Goal: Navigation & Orientation: Go to known website

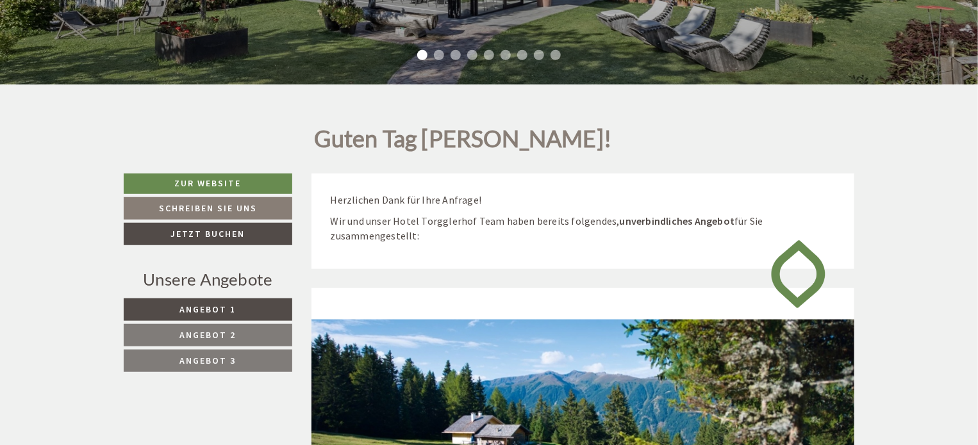
scroll to position [542, 0]
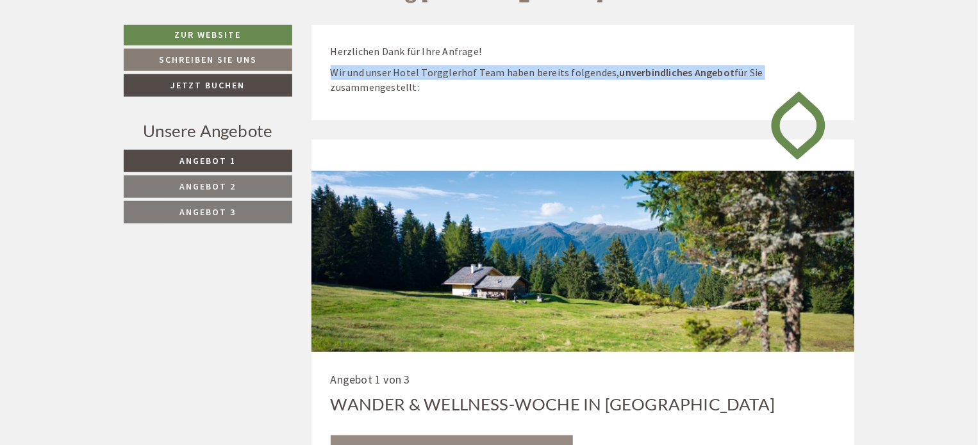
drag, startPoint x: 977, startPoint y: 43, endPoint x: 970, endPoint y: 74, distance: 32.2
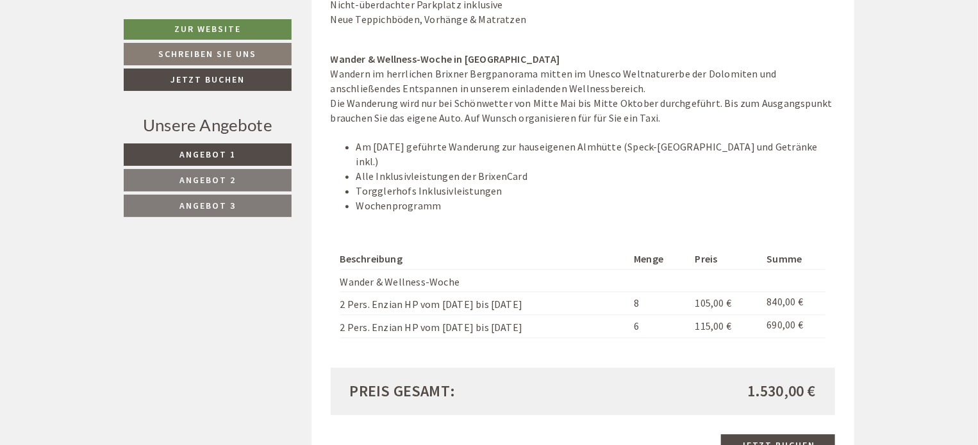
scroll to position [1434, 0]
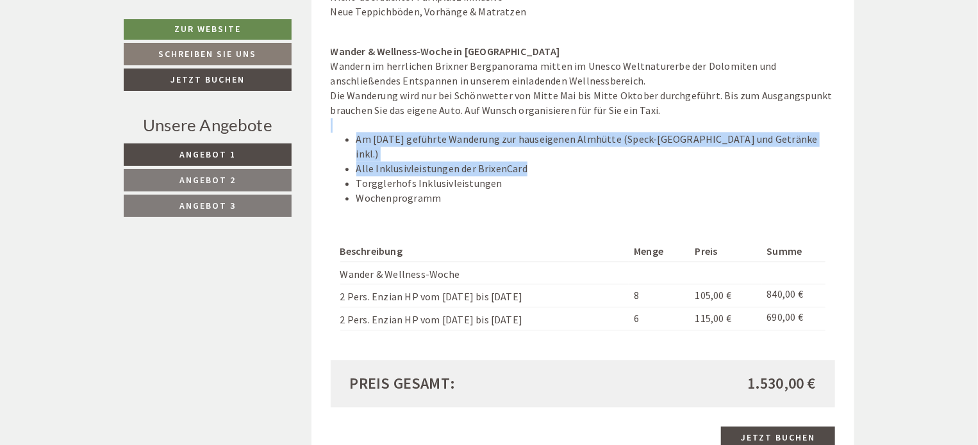
drag, startPoint x: 977, startPoint y: 120, endPoint x: 974, endPoint y: 149, distance: 29.7
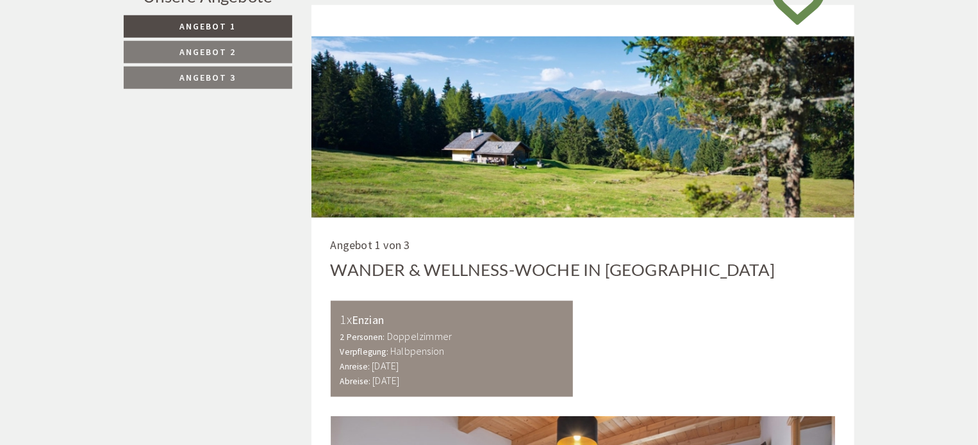
scroll to position [0, 0]
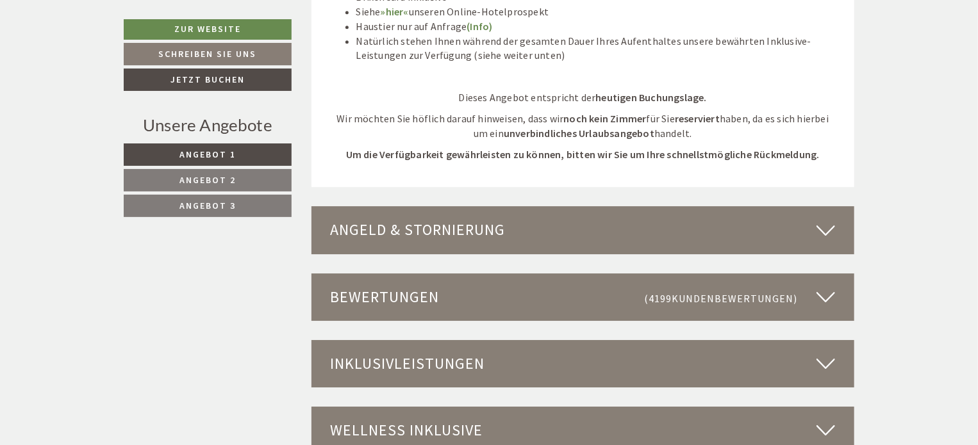
scroll to position [4469, 0]
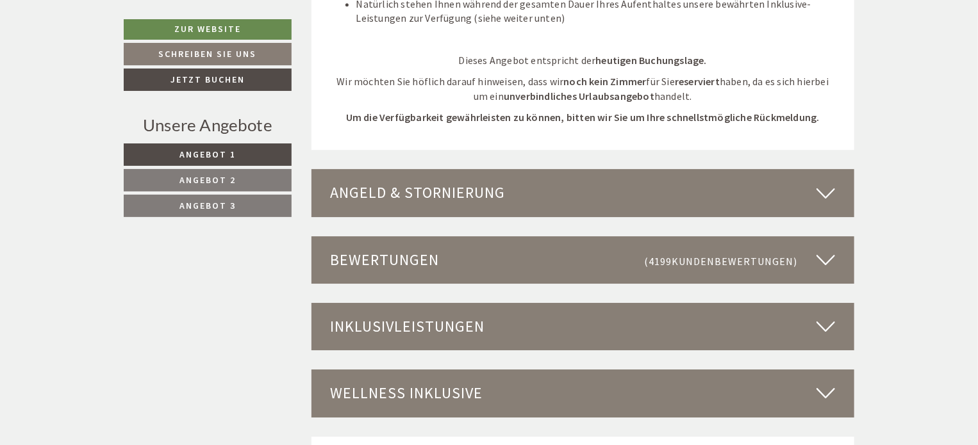
click at [824, 182] on icon at bounding box center [826, 193] width 19 height 22
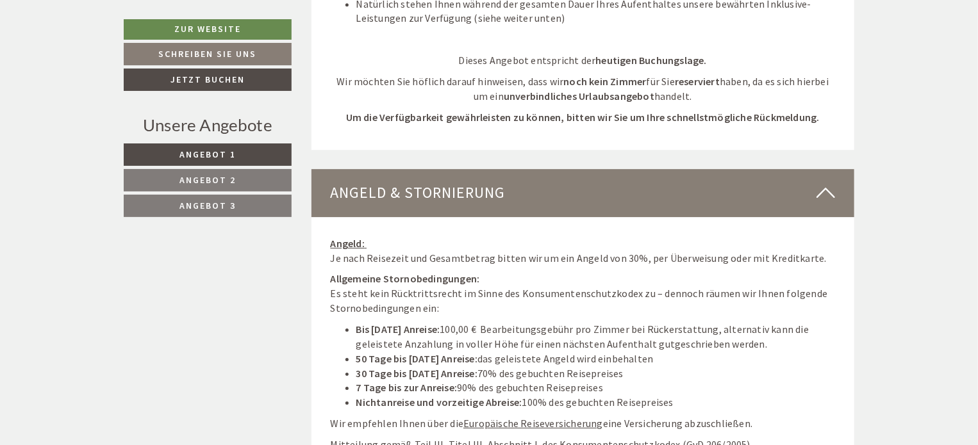
click at [825, 182] on icon at bounding box center [826, 193] width 19 height 22
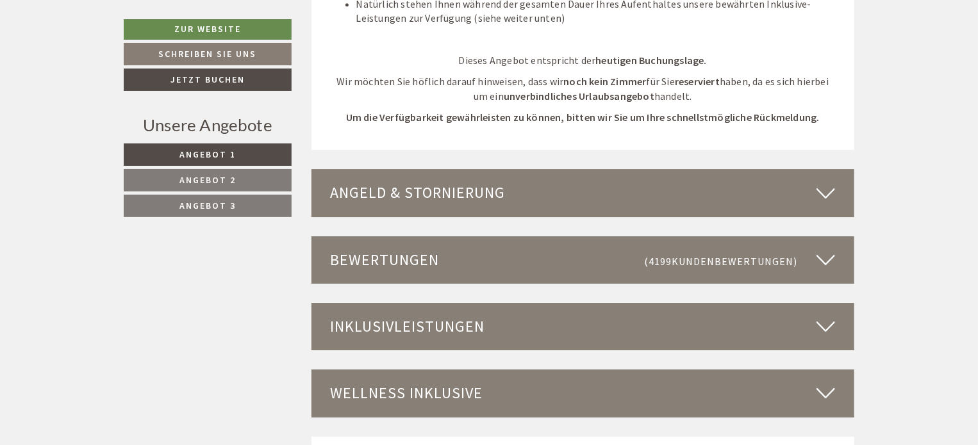
click at [823, 249] on icon at bounding box center [826, 260] width 19 height 22
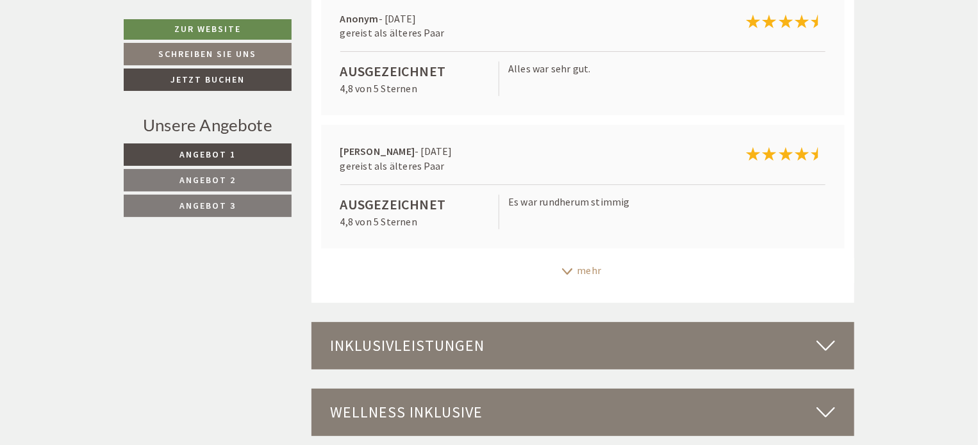
scroll to position [4897, 0]
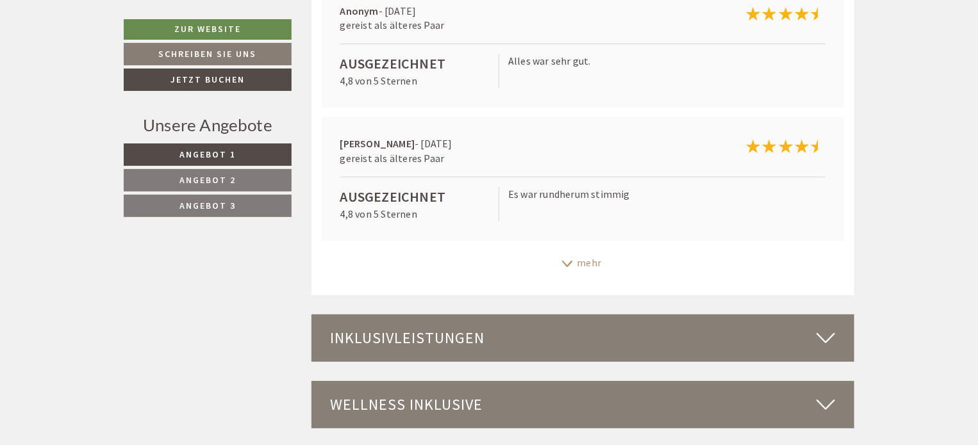
click at [831, 328] on icon at bounding box center [826, 339] width 19 height 22
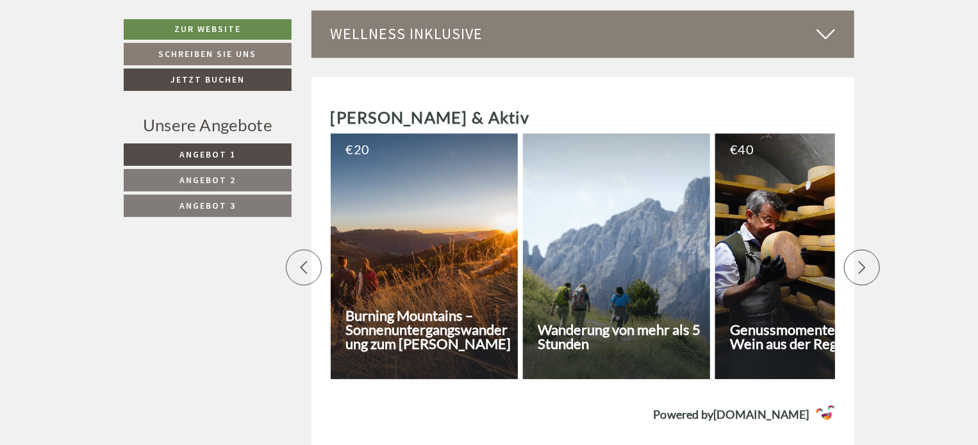
scroll to position [6346, 0]
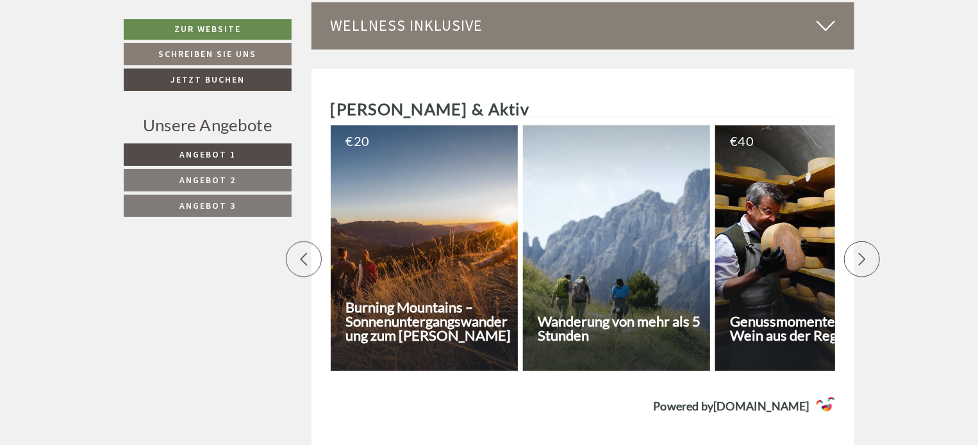
click at [620, 315] on h3 "Wanderung von mehr als 5 Stunden" at bounding box center [622, 329] width 168 height 28
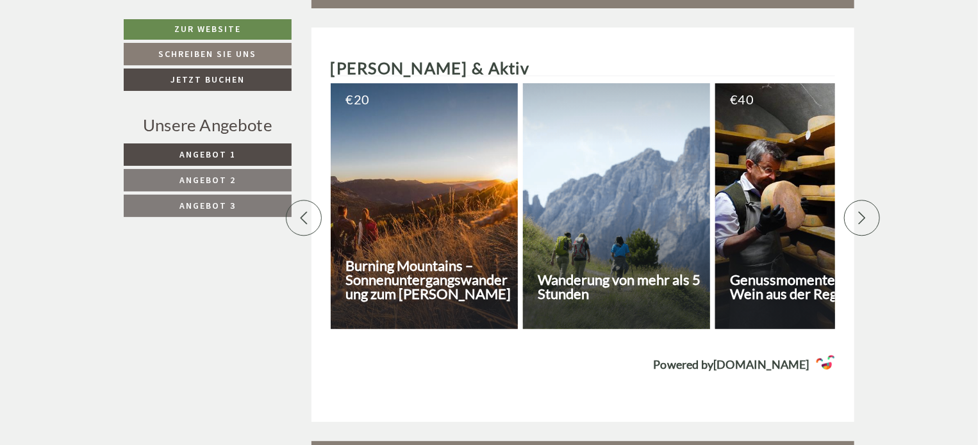
scroll to position [4876, 0]
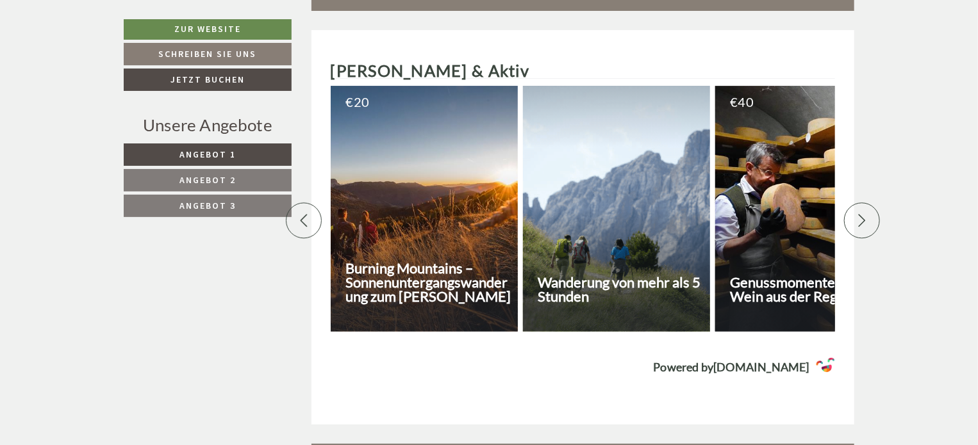
click at [862, 214] on icon at bounding box center [862, 220] width 13 height 13
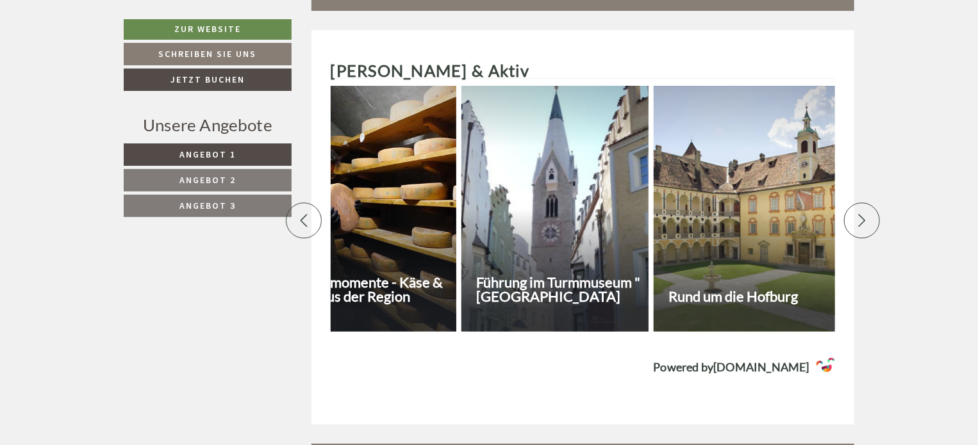
scroll to position [0, 449]
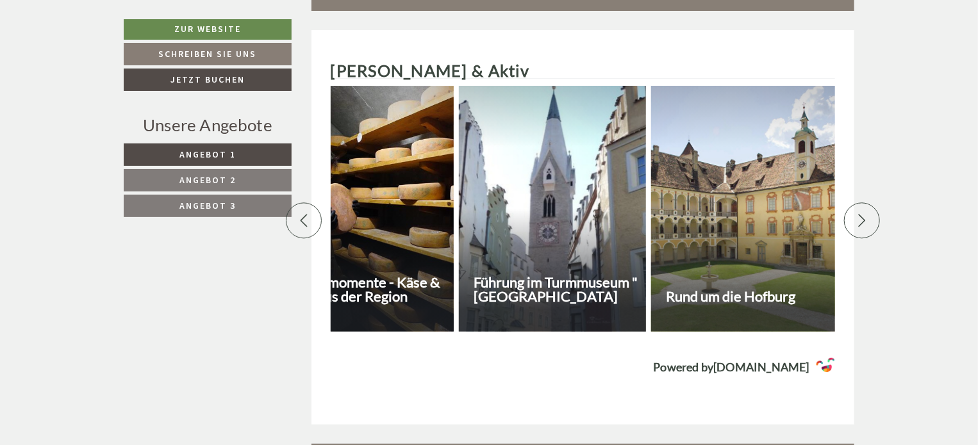
click at [862, 214] on icon at bounding box center [862, 220] width 13 height 13
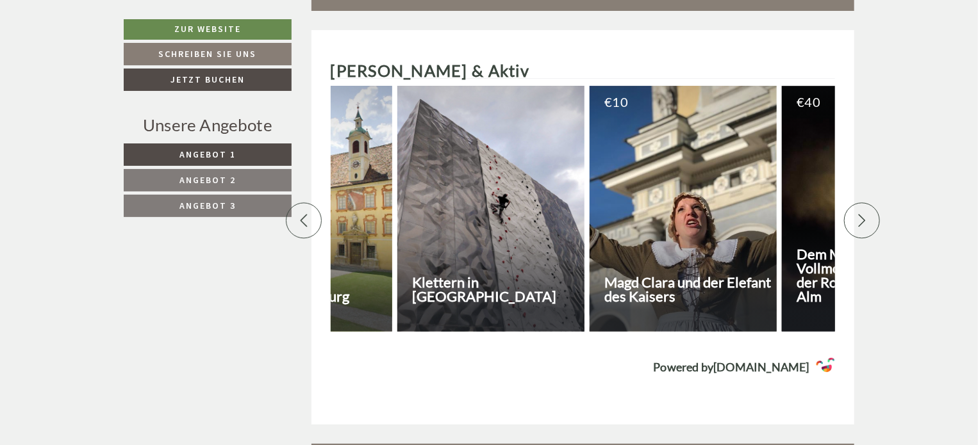
scroll to position [0, 897]
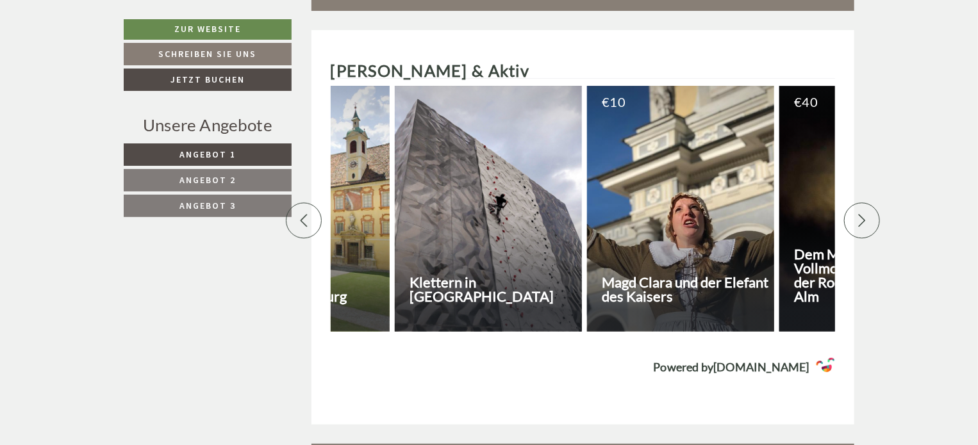
click at [862, 214] on icon at bounding box center [862, 220] width 13 height 13
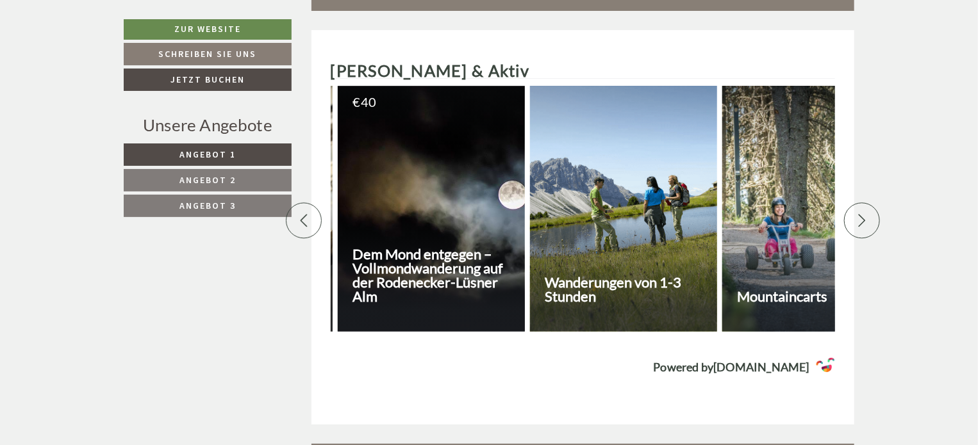
scroll to position [0, 1346]
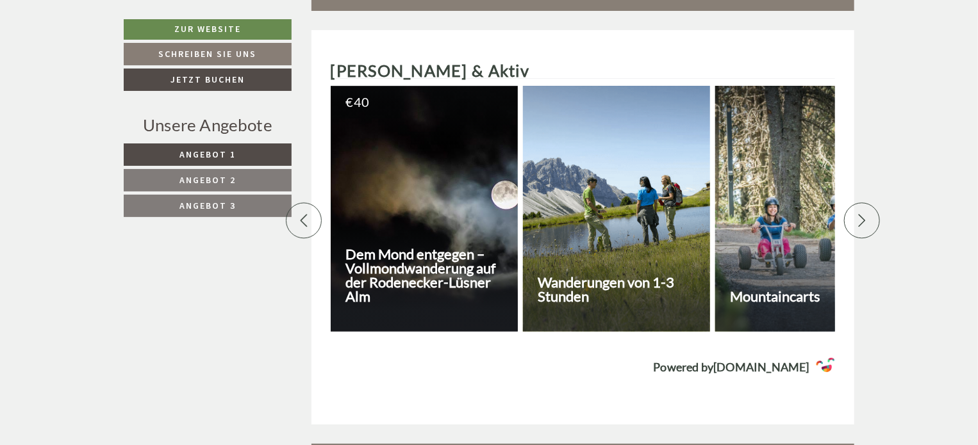
click at [862, 214] on icon at bounding box center [862, 220] width 13 height 13
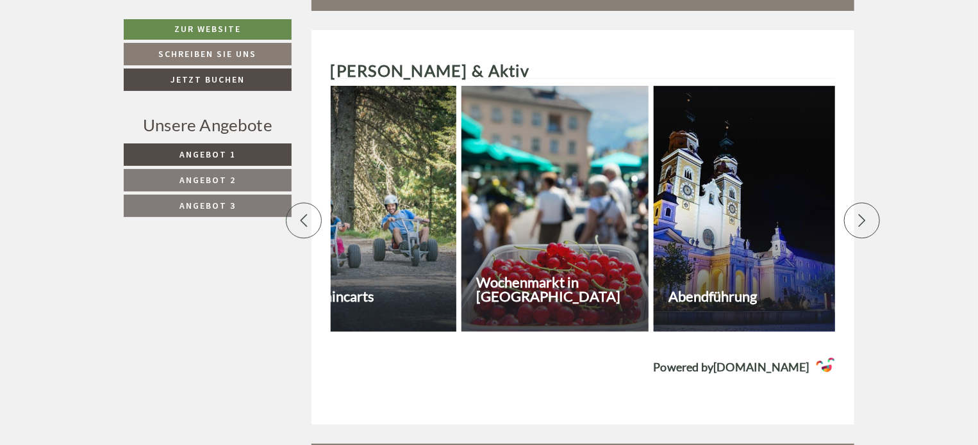
scroll to position [0, 1795]
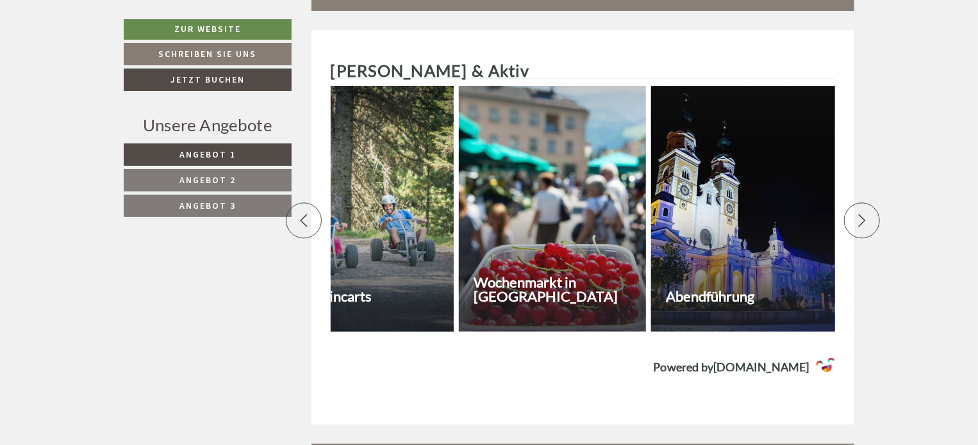
click at [862, 214] on icon at bounding box center [862, 220] width 13 height 13
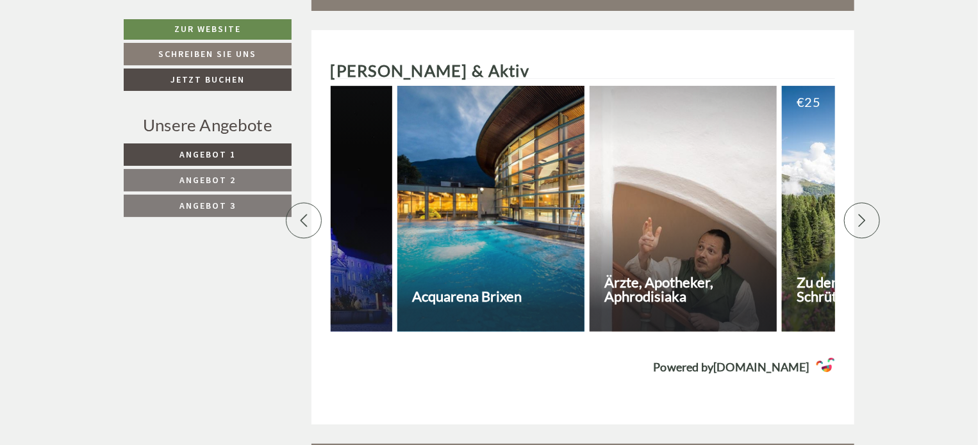
scroll to position [0, 2243]
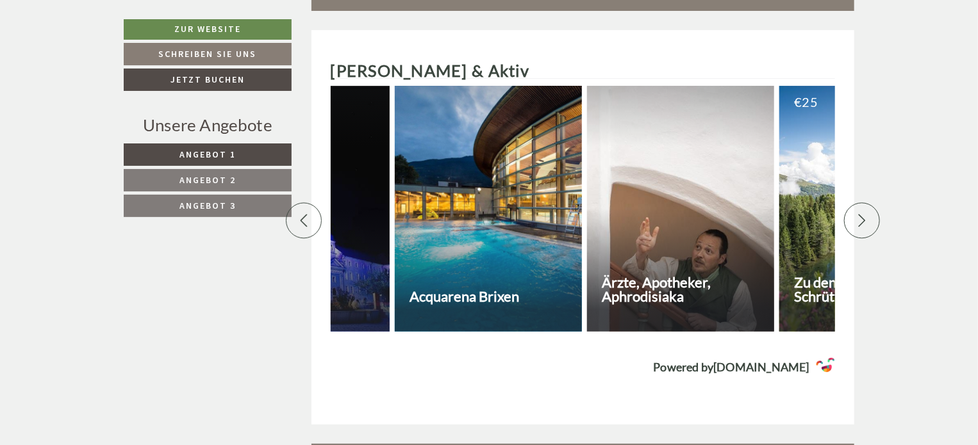
click at [862, 214] on icon at bounding box center [862, 220] width 13 height 13
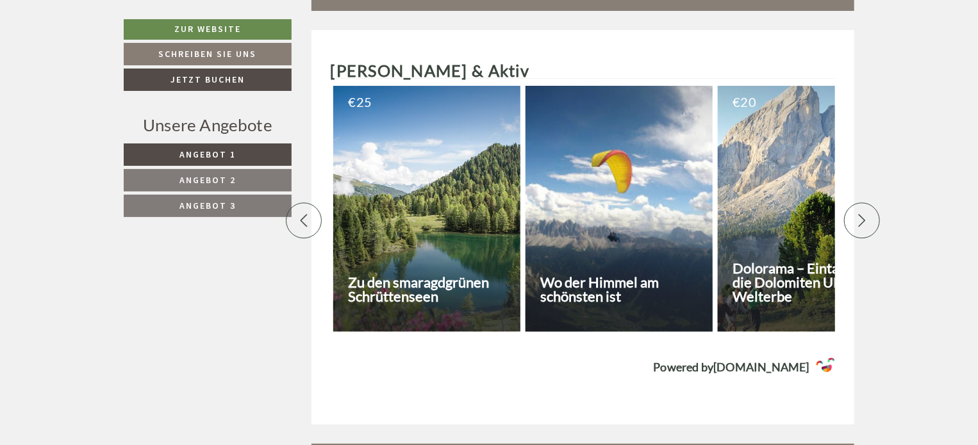
scroll to position [0, 2692]
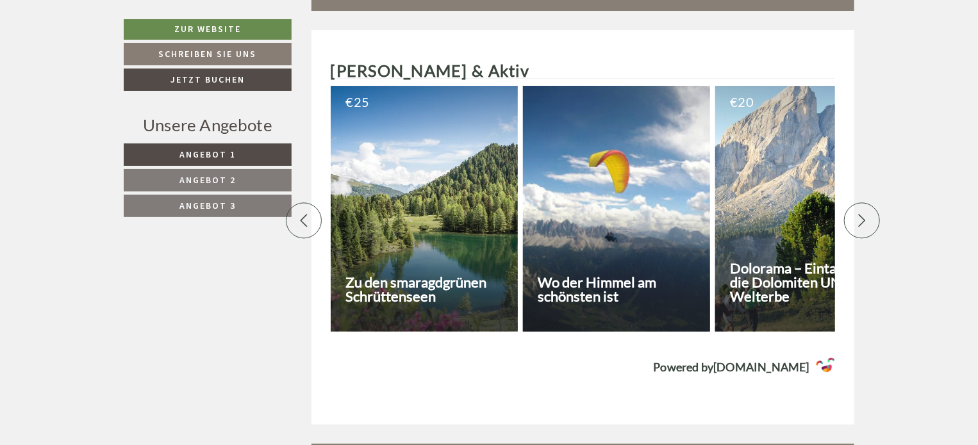
click at [862, 214] on icon at bounding box center [862, 220] width 13 height 13
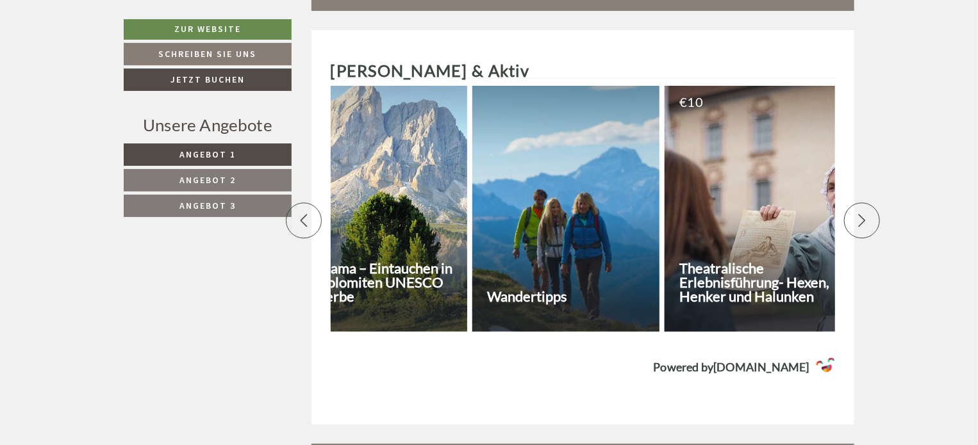
scroll to position [0, 3141]
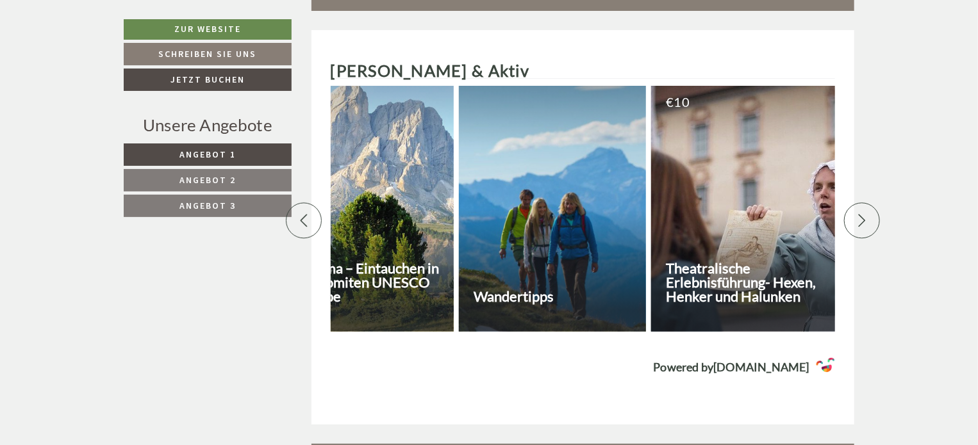
click at [862, 214] on icon at bounding box center [862, 220] width 13 height 13
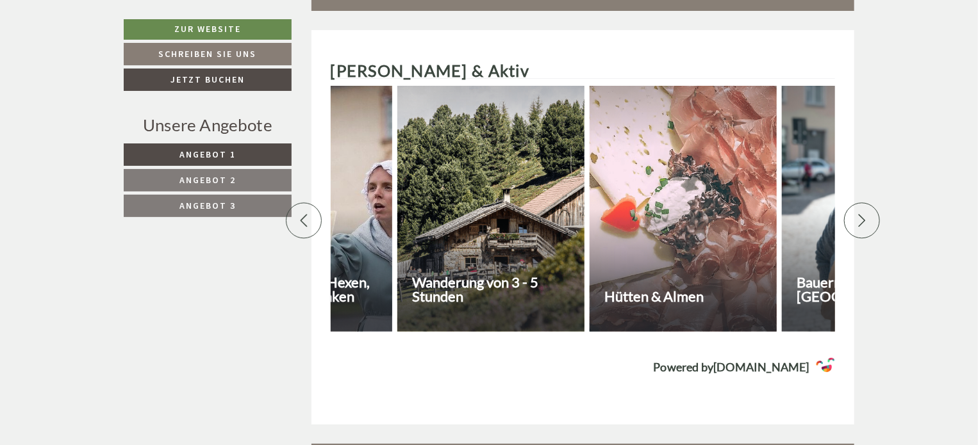
scroll to position [0, 3589]
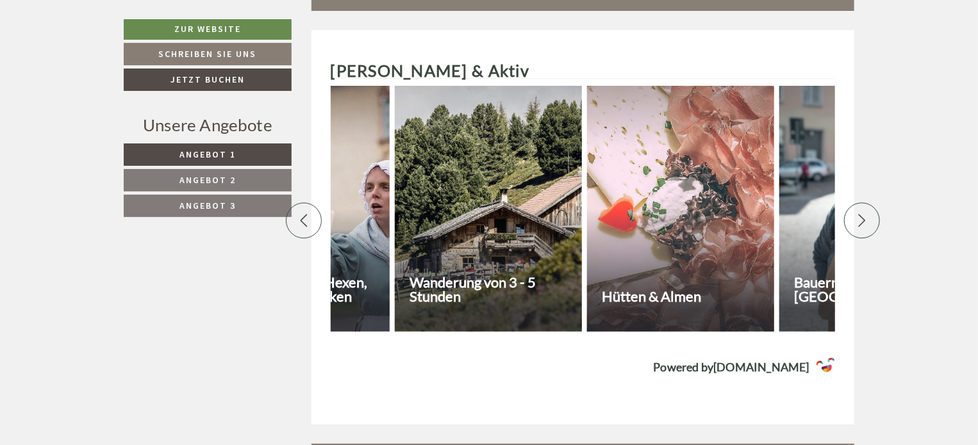
click at [862, 214] on icon at bounding box center [862, 220] width 13 height 13
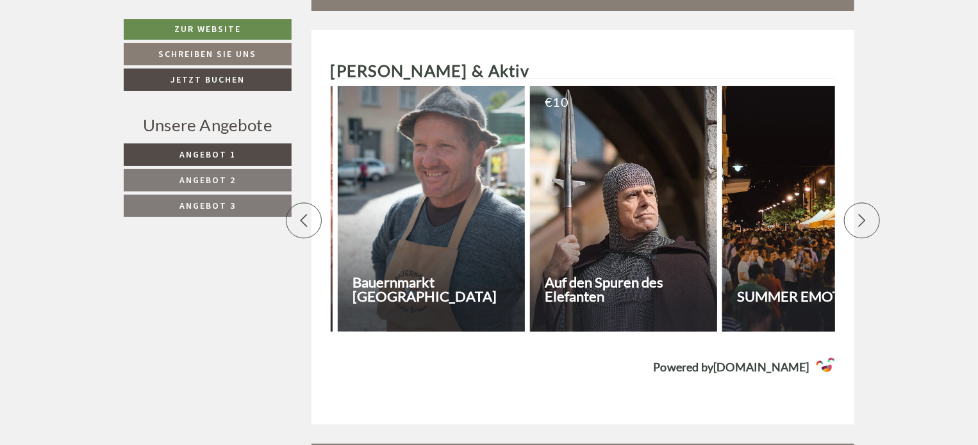
scroll to position [0, 4038]
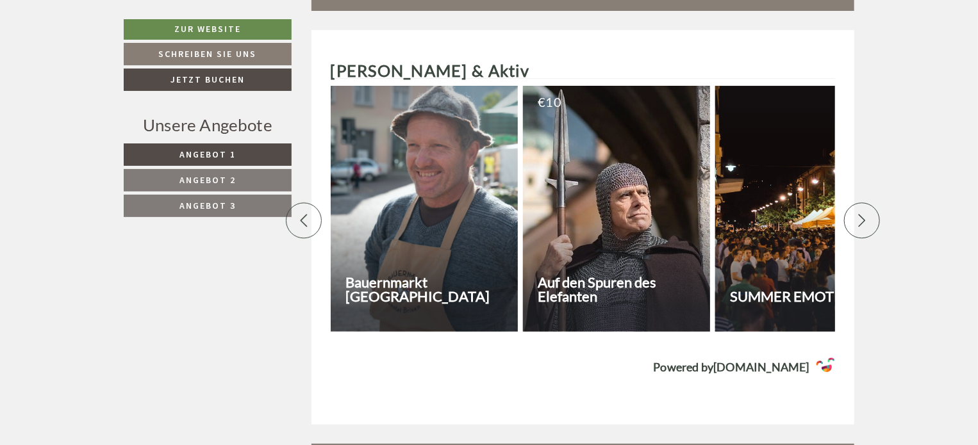
click at [862, 214] on icon at bounding box center [862, 220] width 13 height 13
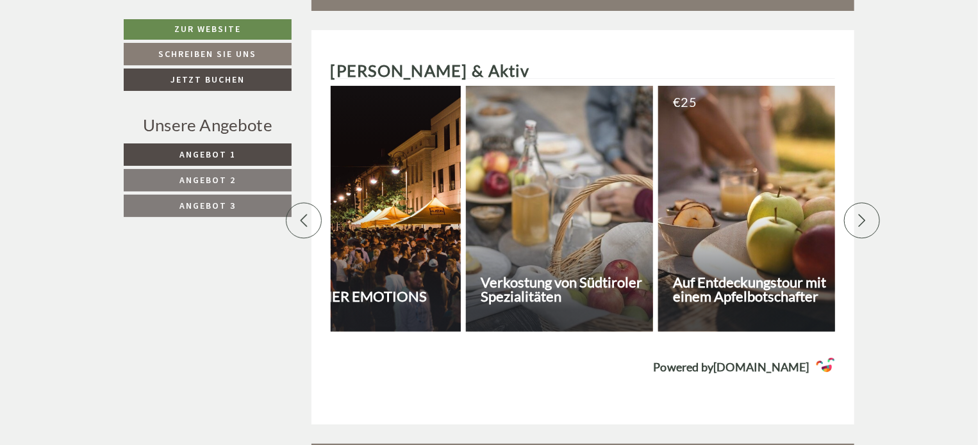
scroll to position [0, 4486]
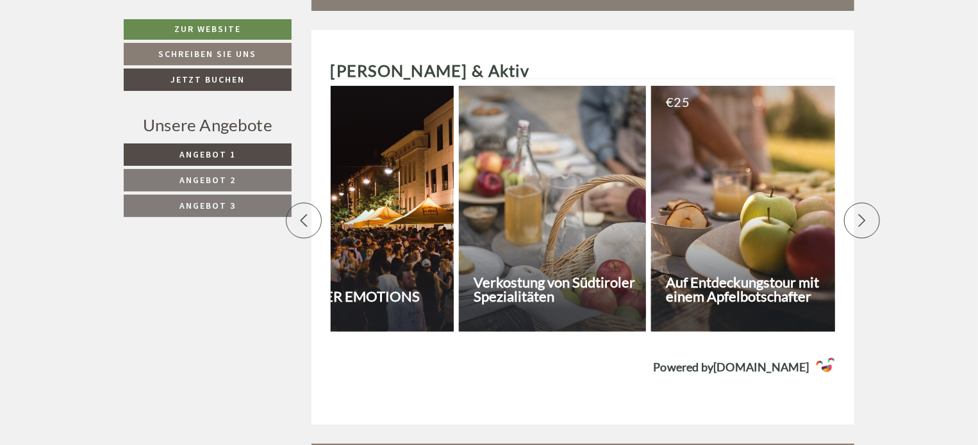
click at [866, 214] on icon at bounding box center [862, 220] width 13 height 13
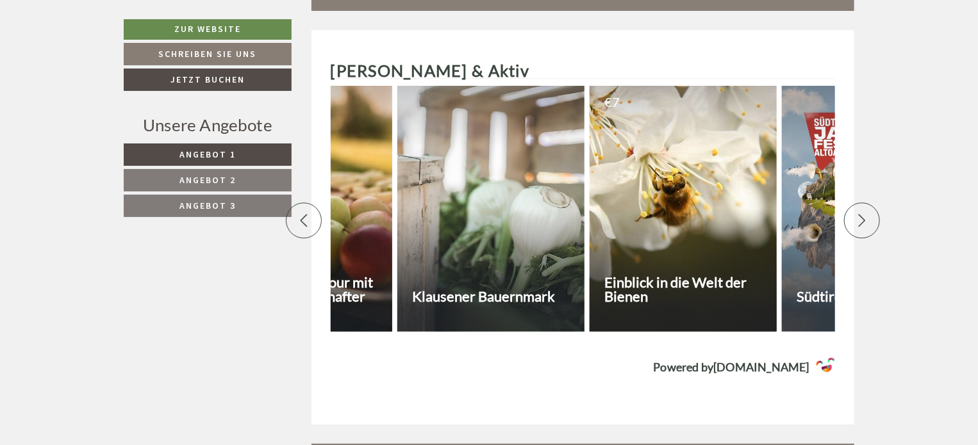
scroll to position [0, 4935]
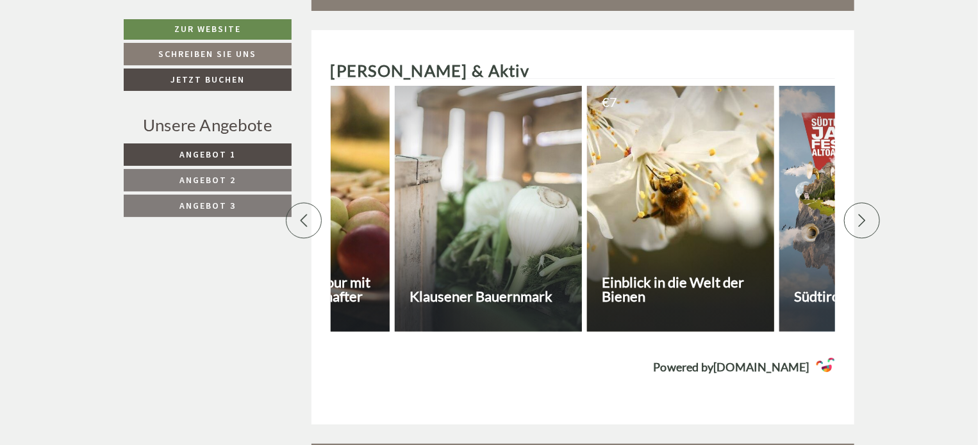
click at [866, 214] on icon at bounding box center [862, 220] width 13 height 13
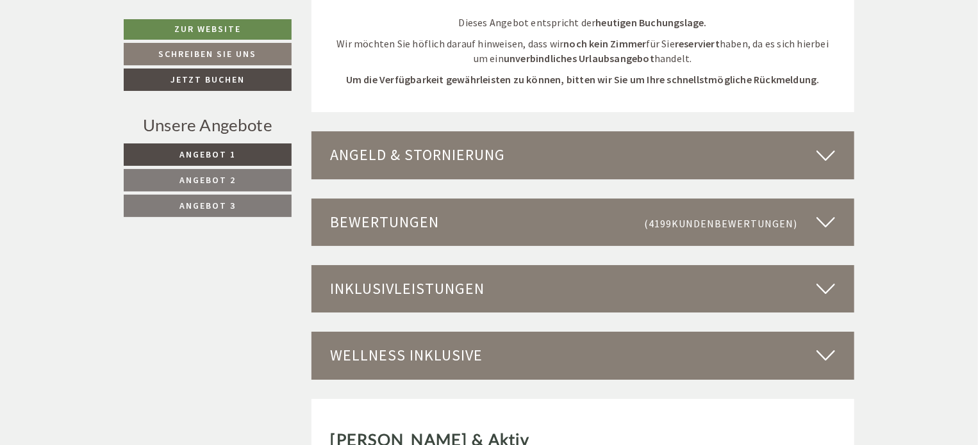
scroll to position [4492, 0]
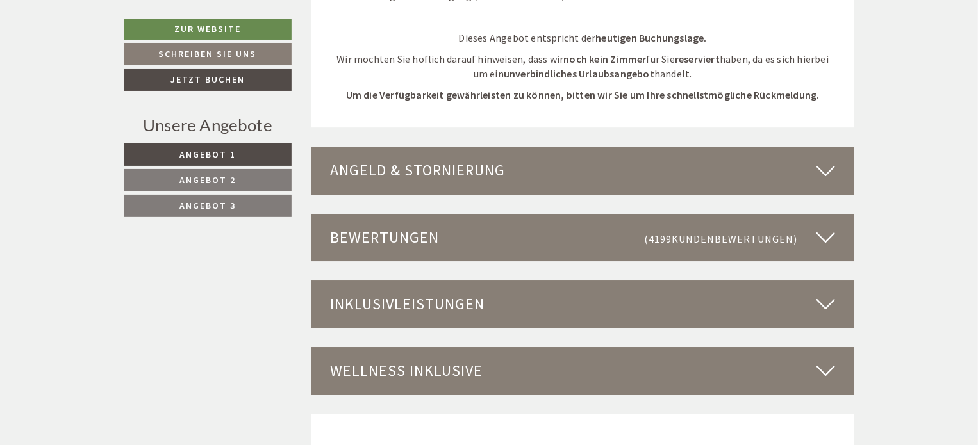
click at [825, 294] on icon at bounding box center [826, 305] width 19 height 22
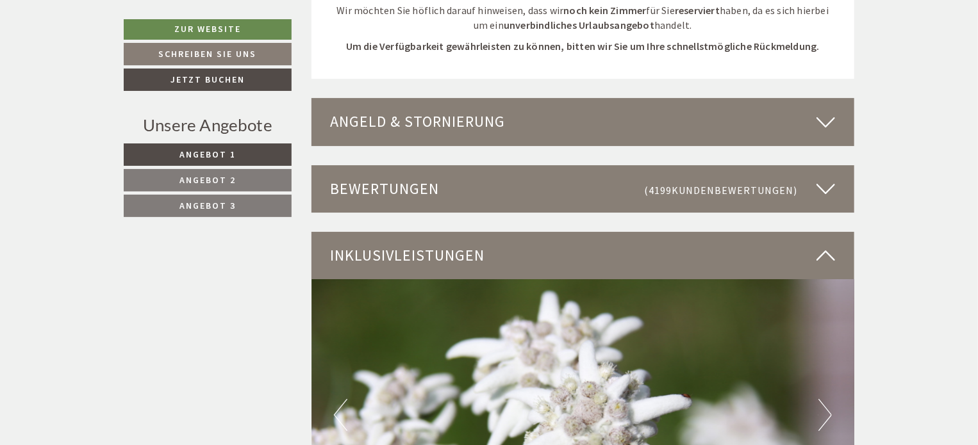
scroll to position [4558, 0]
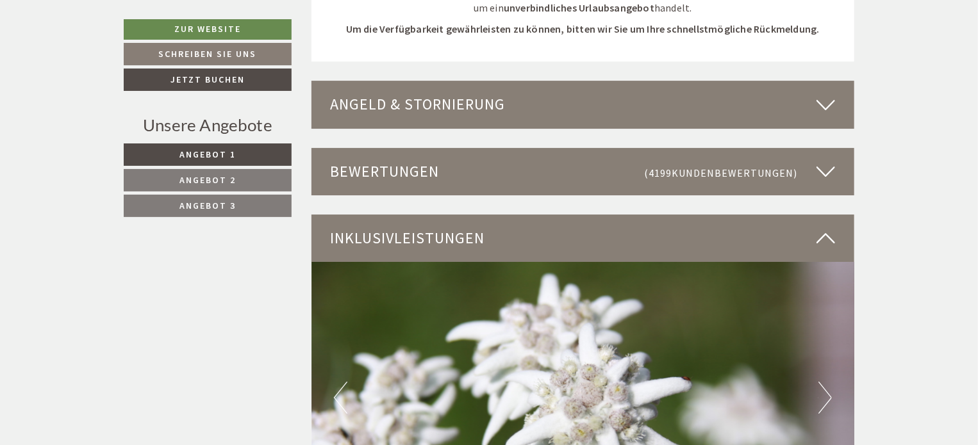
click at [822, 161] on icon at bounding box center [826, 172] width 19 height 22
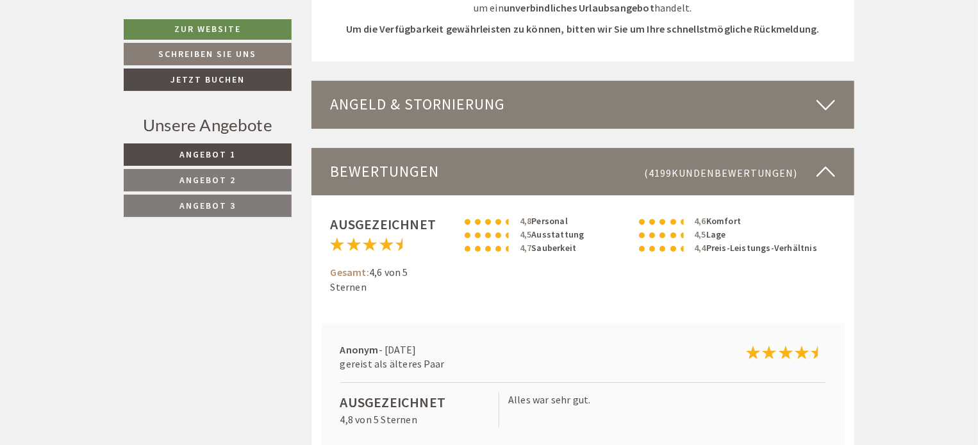
click at [826, 161] on icon at bounding box center [826, 172] width 19 height 22
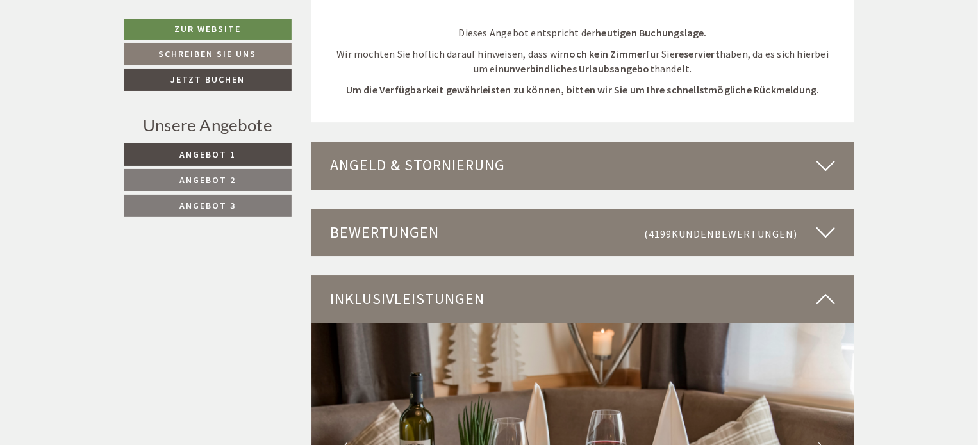
scroll to position [4471, 0]
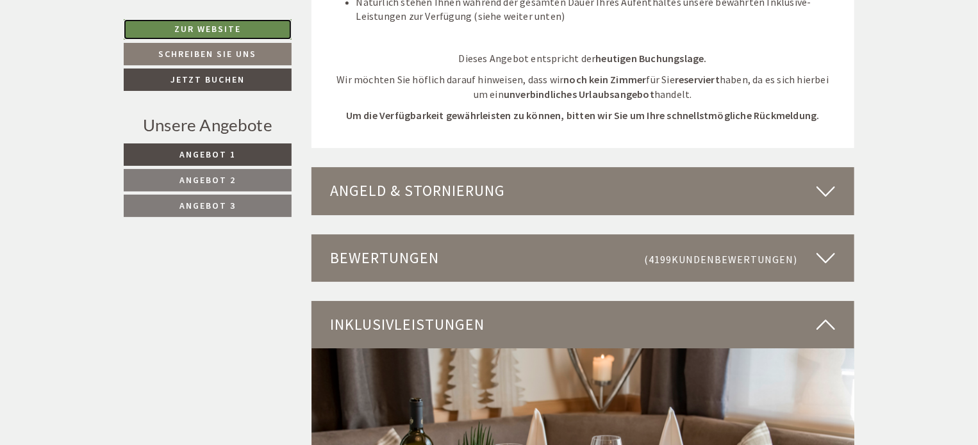
click at [245, 30] on link "Zur Website" at bounding box center [208, 29] width 168 height 21
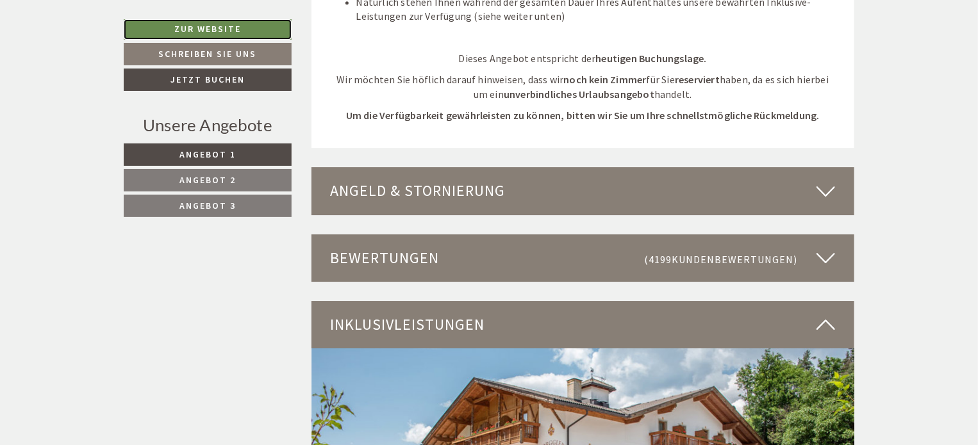
click at [201, 24] on link "Zur Website" at bounding box center [208, 29] width 168 height 21
